Goal: Task Accomplishment & Management: Manage account settings

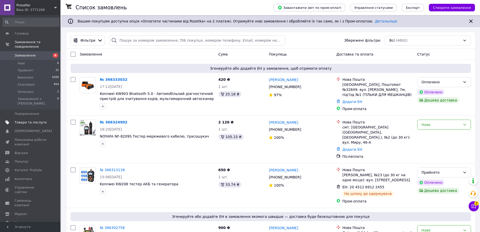
click at [33, 120] on span "Товари та послуги" at bounding box center [31, 122] width 32 height 5
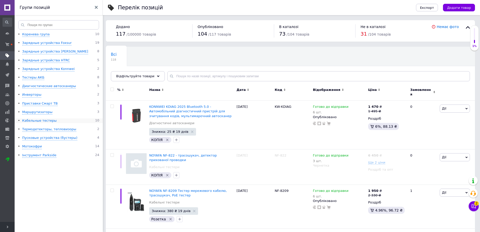
click at [43, 120] on div "Кабельные тестеры" at bounding box center [39, 120] width 35 height 5
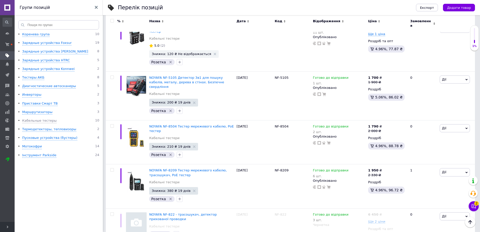
scroll to position [340, 0]
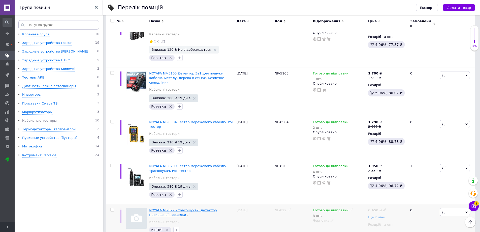
click at [210, 208] on span "NOYAFA NF-822 - трасошукач, детектор прихованої проводки" at bounding box center [183, 212] width 68 height 8
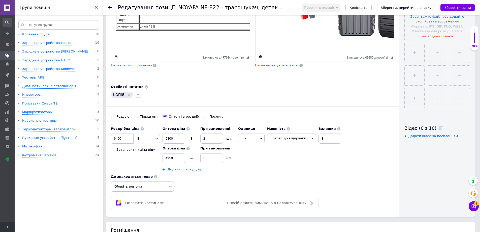
scroll to position [151, 0]
click at [122, 114] on div "Роздріб" at bounding box center [122, 116] width 13 height 5
click at [114, 114] on input "Роздріб" at bounding box center [112, 115] width 3 height 3
radio input "true"
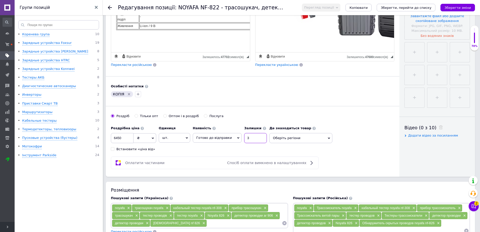
click at [251, 137] on input "3" at bounding box center [255, 138] width 23 height 10
type input "5"
click at [128, 138] on input "6450" at bounding box center [122, 138] width 23 height 10
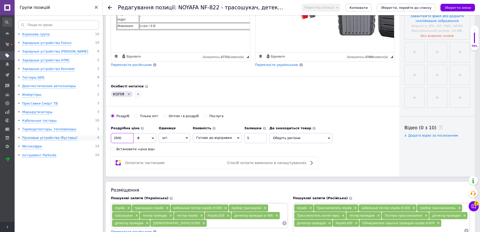
drag, startPoint x: 109, startPoint y: 136, endPoint x: 98, endPoint y: 136, distance: 10.6
click at [98, 136] on div "Групи позицій Коренева група 10 Зарядные устройства Foxsur 19 Зарядные устройст…" at bounding box center [240, 171] width 480 height 644
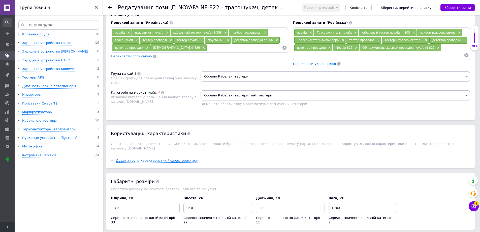
scroll to position [402, 0]
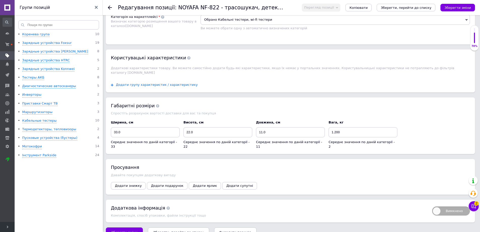
type input "2800"
click at [147, 83] on span "Додати групу характеристик / характеристику" at bounding box center [157, 85] width 82 height 4
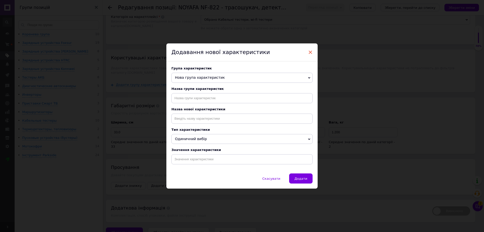
click at [311, 49] on span "×" at bounding box center [310, 52] width 5 height 9
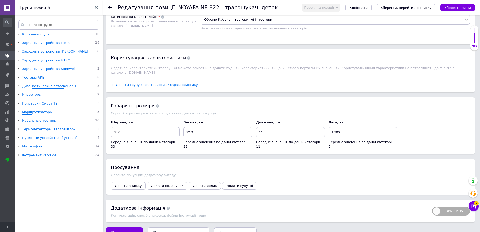
click at [126, 184] on span "Додати знижку" at bounding box center [128, 186] width 27 height 4
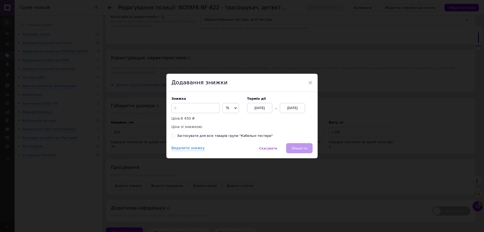
click at [232, 109] on span "%" at bounding box center [230, 108] width 17 height 10
click at [233, 118] on li "₴" at bounding box center [231, 118] width 16 height 7
click at [311, 82] on span "×" at bounding box center [310, 82] width 5 height 9
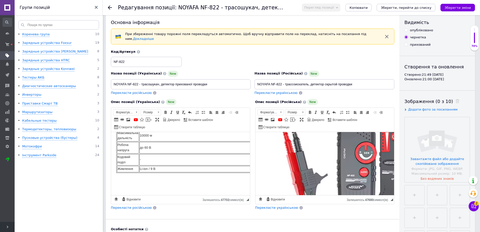
scroll to position [0, 0]
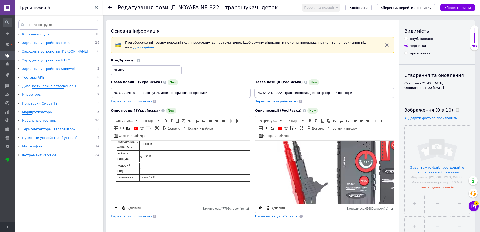
click at [422, 38] on div "опубліковано" at bounding box center [421, 39] width 23 height 5
click at [408, 38] on input "опубліковано" at bounding box center [406, 38] width 3 height 3
radio input "true"
click at [455, 12] on div "Перегляд позиції Зберегти та переглянути на сайті Зберегти та переглянути на ма…" at bounding box center [386, 8] width 178 height 8
click at [456, 10] on icon "Зберегти зміни" at bounding box center [458, 8] width 26 height 4
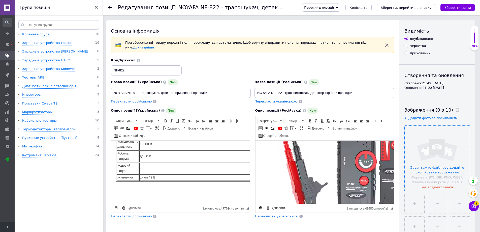
click at [444, 148] on input "file" at bounding box center [437, 158] width 65 height 65
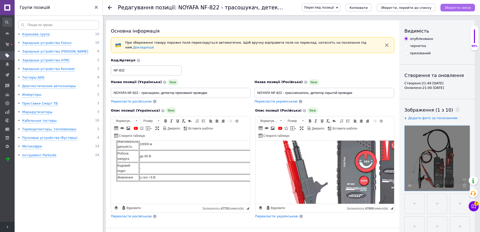
click at [469, 6] on icon "Зберегти зміни" at bounding box center [458, 8] width 26 height 4
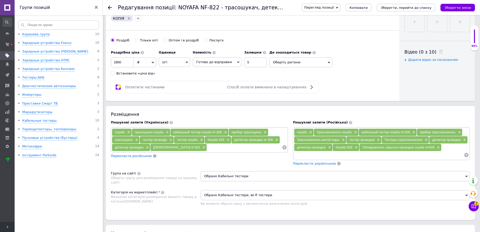
scroll to position [252, 0]
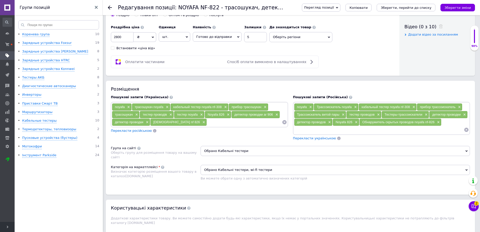
click at [168, 120] on span "[DEMOGRAPHIC_DATA] nf 826" at bounding box center [176, 122] width 47 height 4
click at [201, 120] on span "×" at bounding box center [203, 122] width 4 height 4
click at [425, 126] on input at bounding box center [379, 130] width 170 height 8
click at [356, 120] on span "×" at bounding box center [356, 122] width 4 height 4
click at [201, 122] on input at bounding box center [216, 122] width 132 height 8
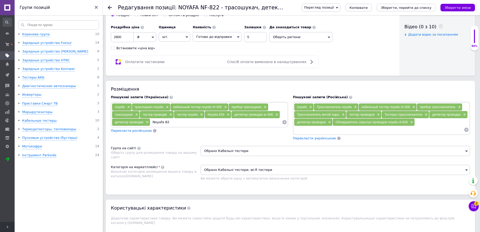
type input "Noyafa 822"
click at [160, 121] on div "Noyafa 822 ×" at bounding box center [164, 121] width 26 height 7
click at [160, 121] on span "Noyafa 822" at bounding box center [161, 122] width 17 height 4
copy div "Noyafa 822 ×"
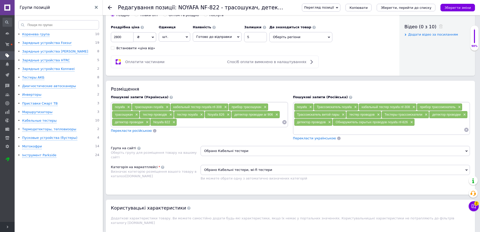
click at [315, 127] on input at bounding box center [379, 130] width 170 height 8
paste input "Noyafa 822×"
type input "Noyafa 822"
click at [193, 121] on input at bounding box center [229, 122] width 105 height 8
type input "[DEMOGRAPHIC_DATA] nf-822"
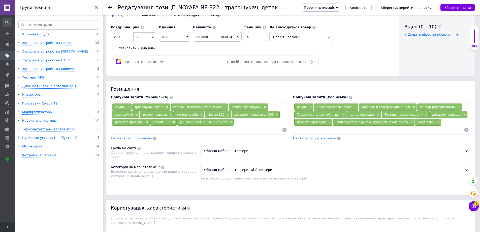
click at [193, 121] on span "[DEMOGRAPHIC_DATA] nf-822" at bounding box center [203, 122] width 47 height 4
copy div "noyafa nf-822 ×"
click at [315, 129] on input at bounding box center [379, 130] width 170 height 8
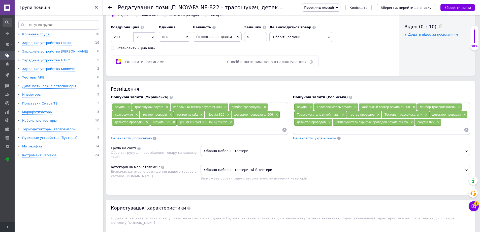
paste input "noyafa nf-822×"
type input "[DEMOGRAPHIC_DATA] nf-822"
click at [466, 8] on icon "Зберегти зміни" at bounding box center [458, 8] width 26 height 4
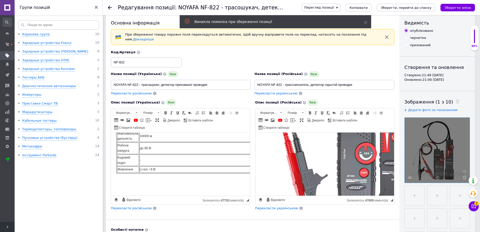
scroll to position [0, 0]
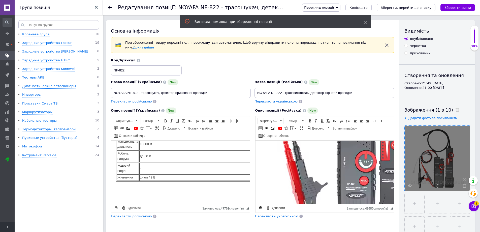
click at [417, 47] on div "чернетка" at bounding box center [418, 46] width 16 height 5
click at [408, 47] on input "чернетка" at bounding box center [406, 45] width 3 height 3
radio input "true"
click at [465, 7] on icon "Зберегти зміни" at bounding box center [458, 8] width 26 height 4
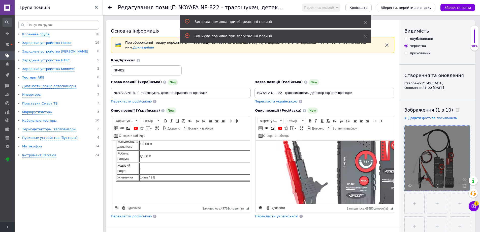
click at [386, 44] on icon "button" at bounding box center [387, 45] width 6 height 6
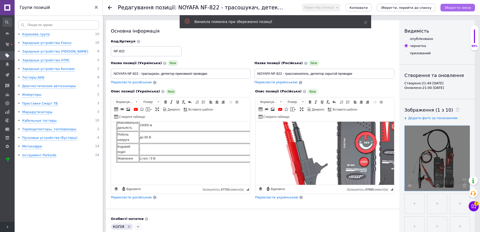
click at [463, 7] on icon "Зберегти зміни" at bounding box center [458, 8] width 26 height 4
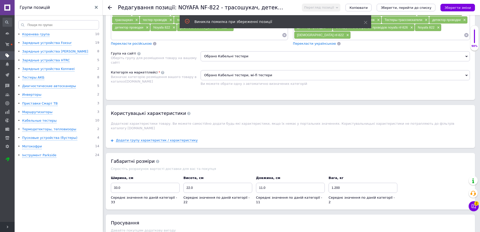
scroll to position [386, 0]
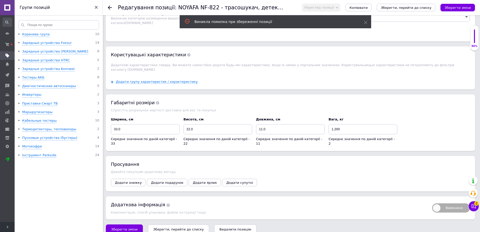
click at [115, 227] on span "Зберегти зміни" at bounding box center [124, 229] width 26 height 4
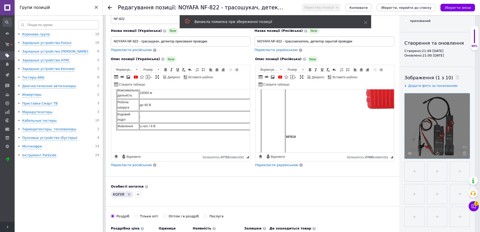
scroll to position [0, 0]
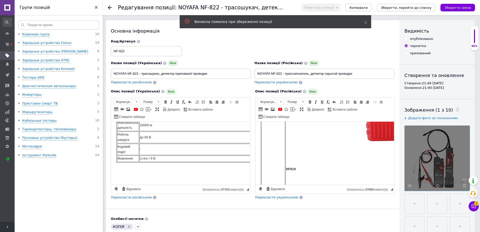
click at [464, 185] on icon at bounding box center [465, 186] width 4 height 4
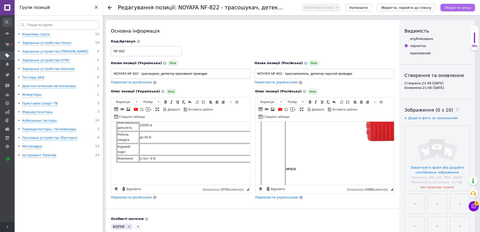
click at [457, 8] on icon "Зберегти зміни" at bounding box center [458, 8] width 26 height 4
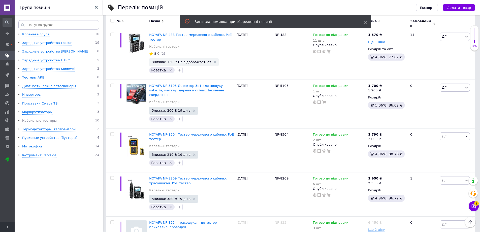
scroll to position [340, 0]
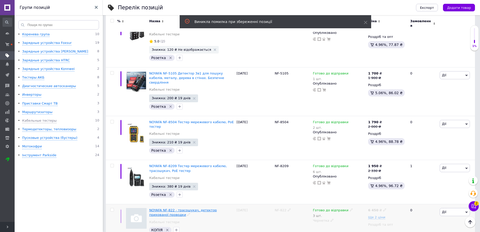
click at [190, 208] on span "NOYAFA NF-822 - трасошукач, детектор прихованої проводки" at bounding box center [183, 212] width 68 height 8
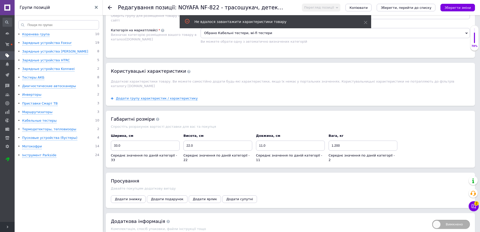
scroll to position [400, 0]
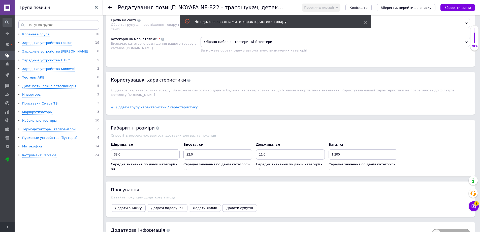
click at [151, 105] on span "Додати групу характеристик / характеристику" at bounding box center [157, 107] width 82 height 4
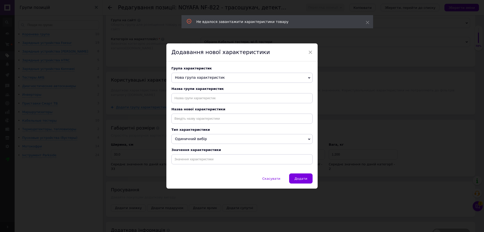
click at [215, 73] on span "Нова група характеристик" at bounding box center [241, 78] width 141 height 10
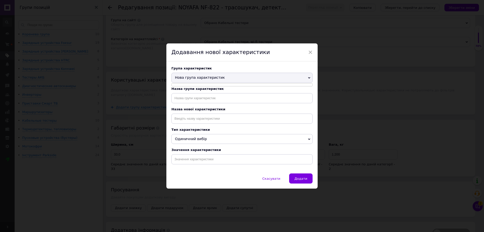
click at [214, 77] on span "Нова група характеристик" at bounding box center [200, 77] width 50 height 4
click at [216, 98] on input "text" at bounding box center [241, 98] width 141 height 10
click at [312, 52] on div "Додавання нової характеристики" at bounding box center [241, 52] width 151 height 18
click at [310, 51] on span "×" at bounding box center [310, 52] width 5 height 9
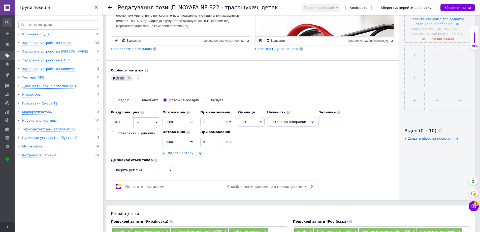
scroll to position [47, 0]
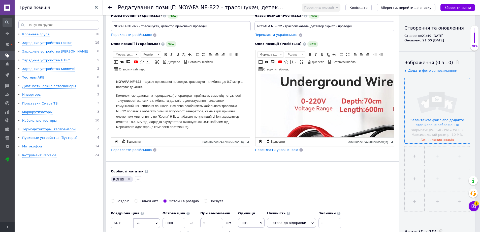
click at [436, 101] on input "file" at bounding box center [437, 110] width 65 height 65
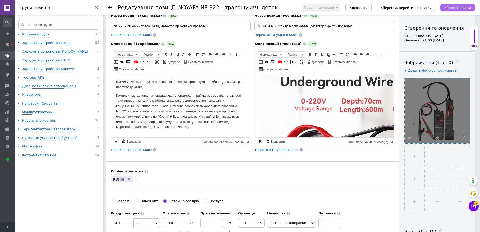
click at [458, 9] on icon "Зберегти зміни" at bounding box center [458, 8] width 26 height 4
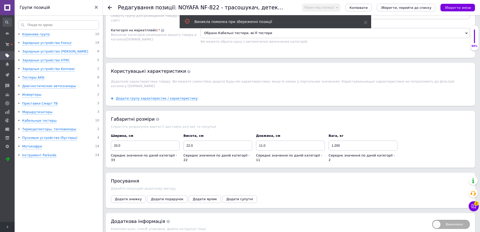
scroll to position [400, 0]
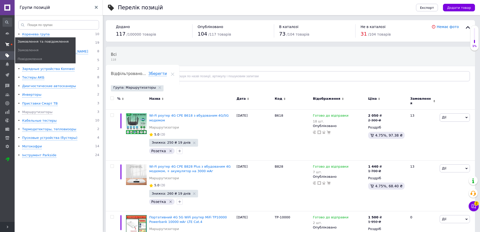
click at [4, 44] on span at bounding box center [7, 44] width 15 height 9
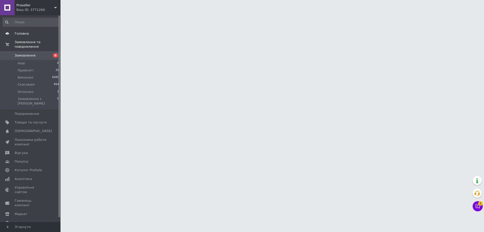
click at [10, 34] on span at bounding box center [7, 33] width 15 height 5
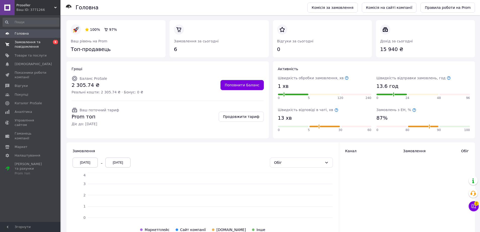
click at [30, 46] on span "Замовлення та повідомлення" at bounding box center [31, 44] width 32 height 9
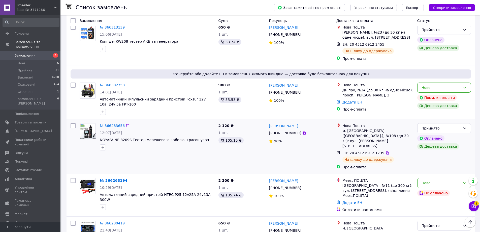
scroll to position [151, 0]
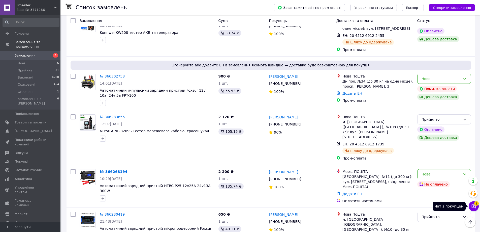
click at [474, 205] on icon at bounding box center [474, 206] width 4 height 4
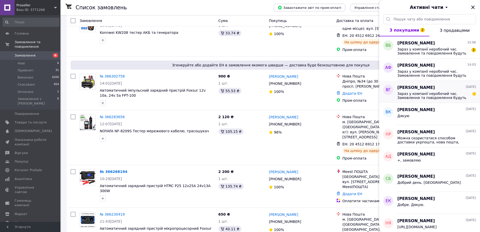
click at [442, 95] on span "Зараз у компанії неробочий час. Замовлення та повідомлення будуть оброблені з 0…" at bounding box center [434, 96] width 72 height 8
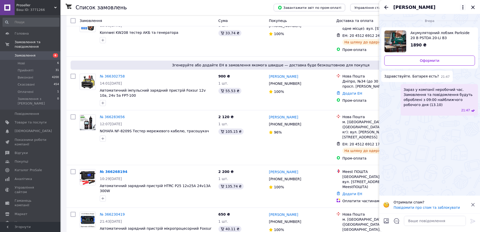
click at [462, 8] on icon at bounding box center [463, 7] width 6 height 6
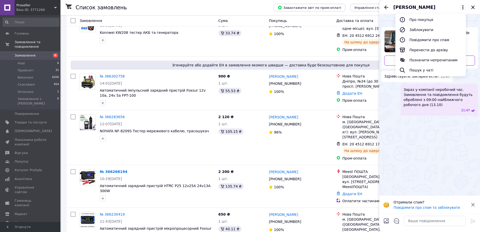
click at [404, 128] on div "Вчора Акумуляторний лобзик Parkside 20 В PSTDA 20-Li B3 1890 ₴ Оформити Здравст…" at bounding box center [429, 104] width 101 height 181
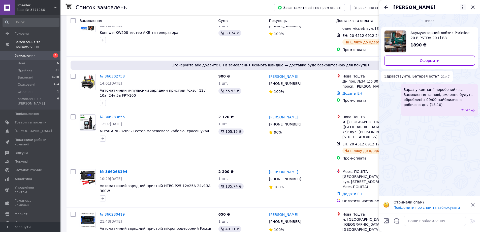
click at [463, 6] on icon at bounding box center [463, 7] width 6 height 6
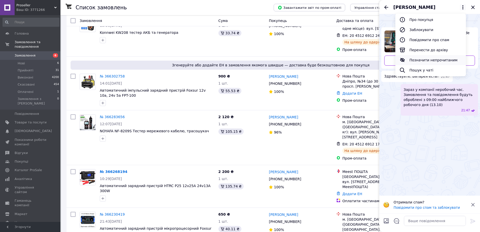
click at [443, 59] on button "Позначити непрочитаним" at bounding box center [431, 60] width 71 height 10
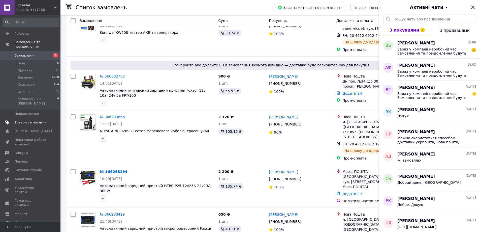
click at [48, 118] on link "Товари та послуги" at bounding box center [31, 122] width 62 height 9
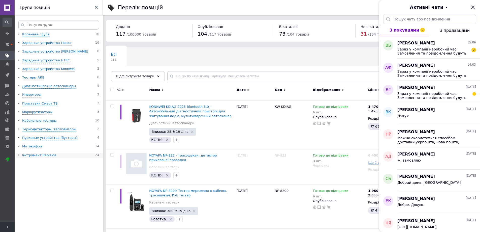
click at [36, 153] on div "Інструмент Parkside" at bounding box center [39, 155] width 34 height 5
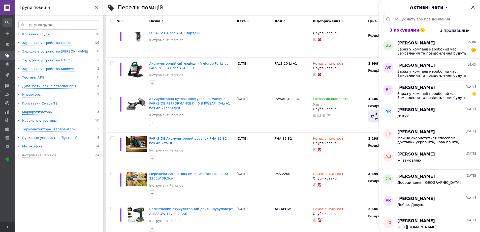
scroll to position [514, 0]
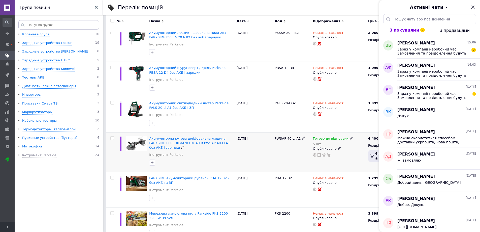
click at [350, 136] on icon at bounding box center [351, 137] width 3 height 3
click at [365, 153] on li "Немає в наявності" at bounding box center [377, 156] width 48 height 7
click at [365, 149] on input "5" at bounding box center [372, 154] width 38 height 10
click at [291, 143] on div "PWSAP 40-Li A1" at bounding box center [293, 152] width 38 height 40
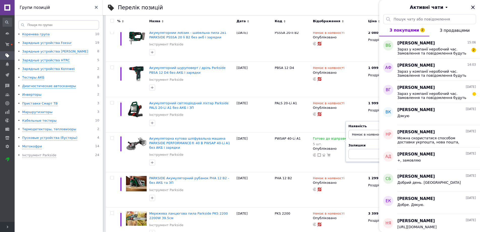
click at [473, 9] on icon "Закрити" at bounding box center [473, 7] width 6 height 6
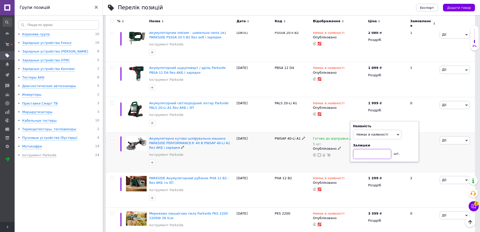
click at [365, 149] on input at bounding box center [372, 154] width 38 height 10
click at [274, 146] on div "PWSAP 40-Li A1" at bounding box center [293, 152] width 38 height 40
click at [376, 132] on span "Немає в наявності" at bounding box center [373, 134] width 32 height 4
click at [374, 130] on span "Немає в наявності" at bounding box center [377, 135] width 48 height 10
click at [374, 149] on input at bounding box center [372, 154] width 38 height 10
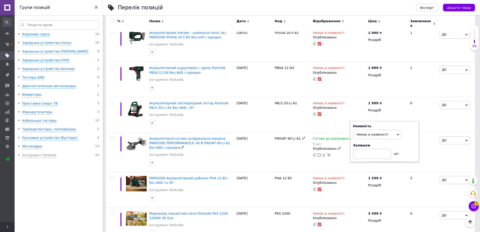
click at [272, 153] on div "[DATE]" at bounding box center [254, 152] width 38 height 40
click at [276, 136] on div "PWSAP 40-Li A1" at bounding box center [293, 152] width 38 height 40
click at [330, 112] on div at bounding box center [340, 114] width 54 height 4
